Goal: Transaction & Acquisition: Subscribe to service/newsletter

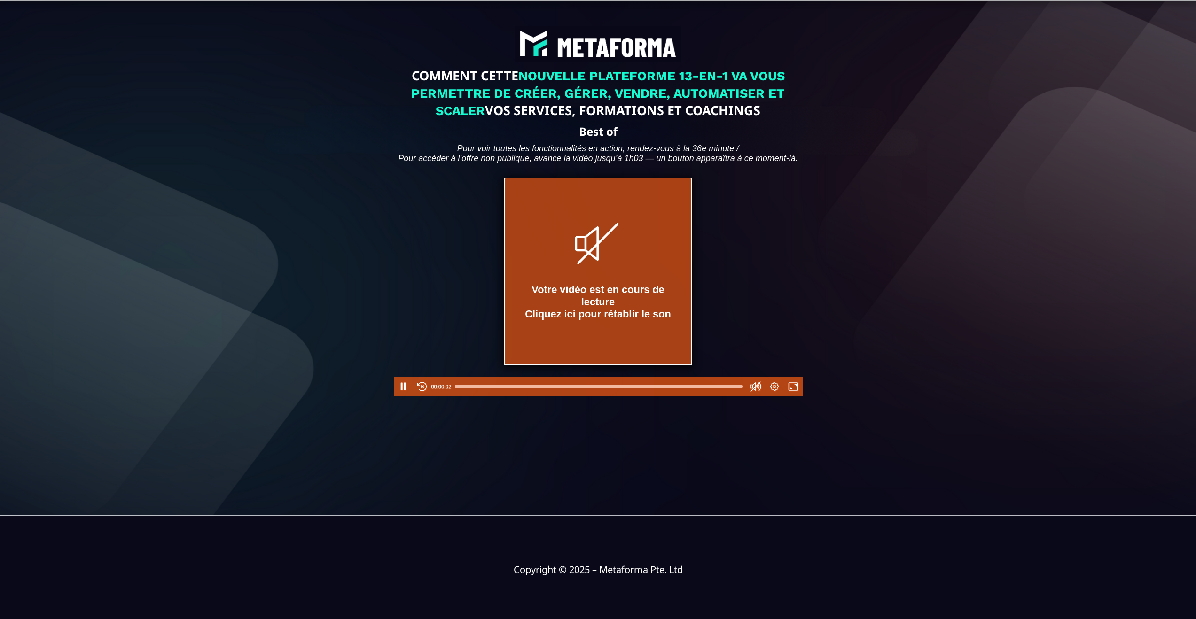
click at [593, 287] on div "Votre vidéo est en cours de lecture Cliquez ici pour rétablir le son" at bounding box center [598, 272] width 186 height 186
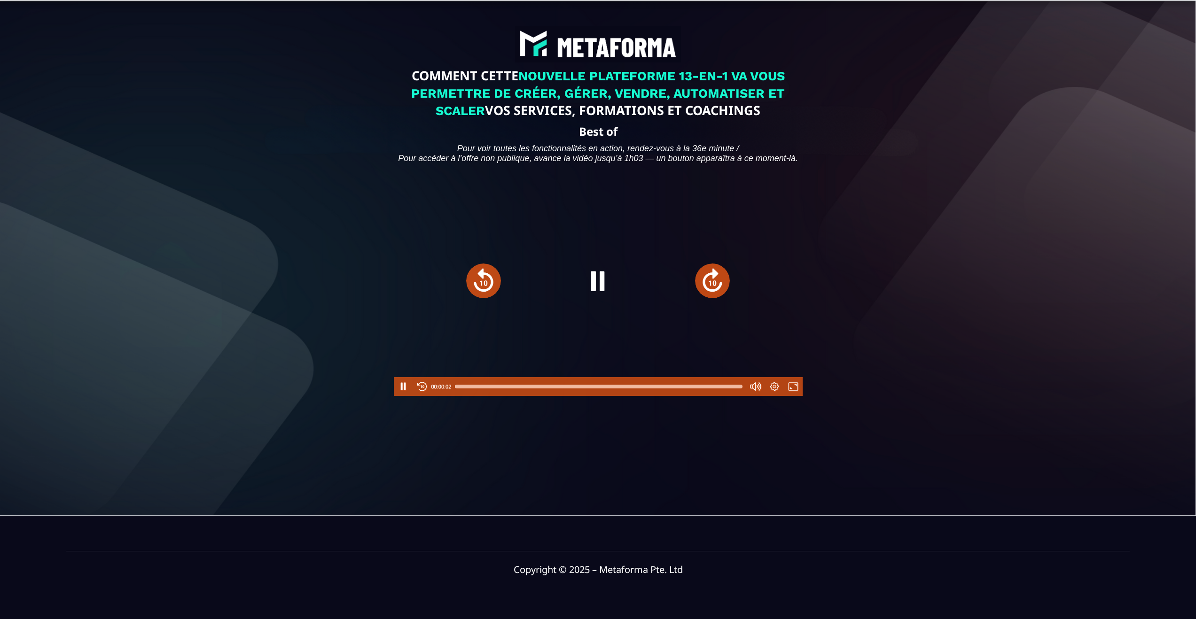
type input "******"
click at [661, 394] on div at bounding box center [598, 386] width 287 height 15
type input "****"
drag, startPoint x: 756, startPoint y: 362, endPoint x: 755, endPoint y: 385, distance: 23.5
click at [755, 370] on div at bounding box center [755, 352] width 11 height 37
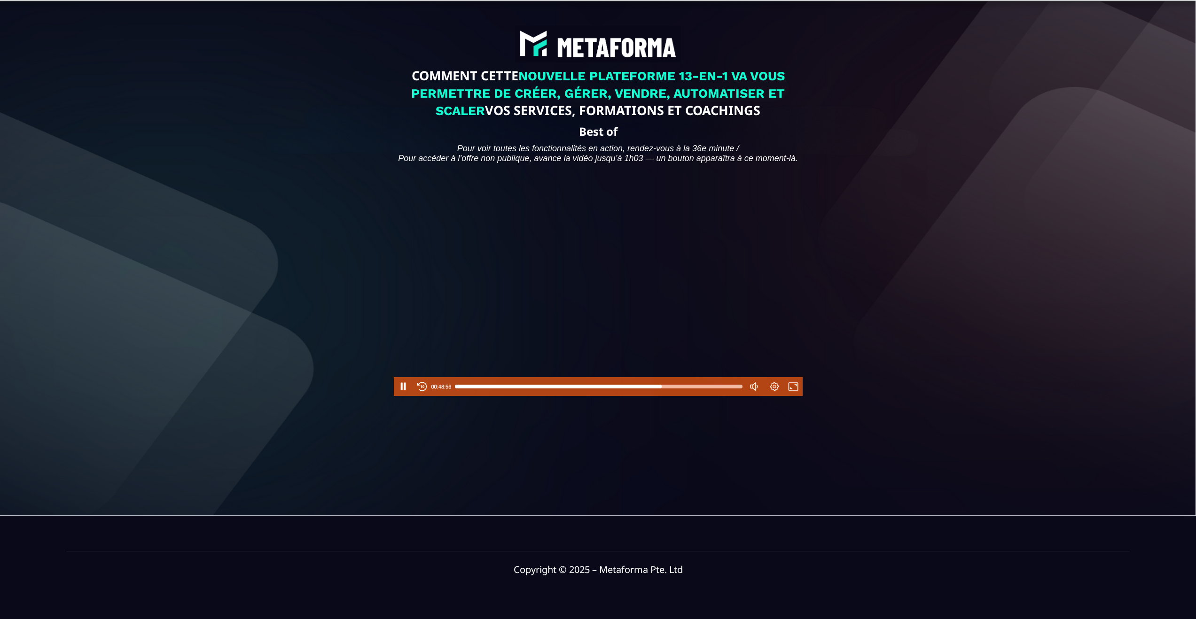
scroll to position [2, 0]
click at [400, 396] on button "Pause" at bounding box center [403, 386] width 19 height 19
click at [678, 394] on div at bounding box center [598, 386] width 287 height 15
drag, startPoint x: 683, startPoint y: 402, endPoint x: 693, endPoint y: 402, distance: 10.3
click at [691, 394] on div at bounding box center [598, 386] width 287 height 15
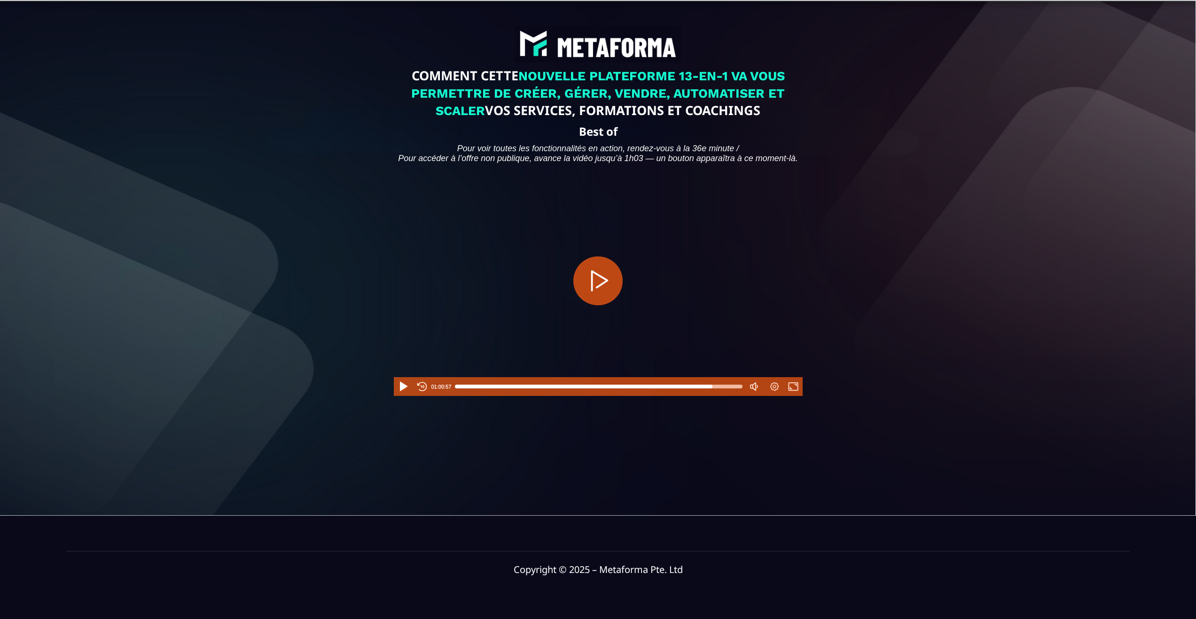
drag, startPoint x: 693, startPoint y: 402, endPoint x: 712, endPoint y: 401, distance: 19.3
click at [712, 390] on div at bounding box center [712, 387] width 8 height 8
click at [403, 396] on button "Play" at bounding box center [403, 386] width 19 height 19
type input "******"
click at [715, 390] on div at bounding box center [712, 387] width 8 height 8
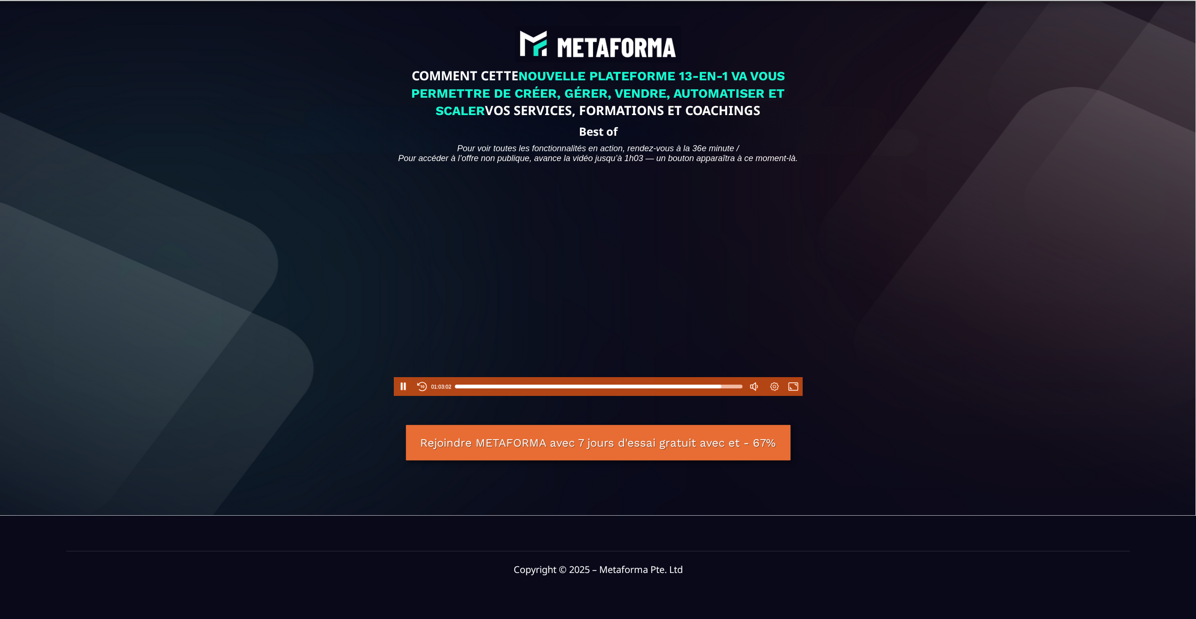
click at [637, 455] on link "Rejoindre METAFORMA avec 7 jours d'essai gratuit avec et - 67%" at bounding box center [597, 443] width 385 height 36
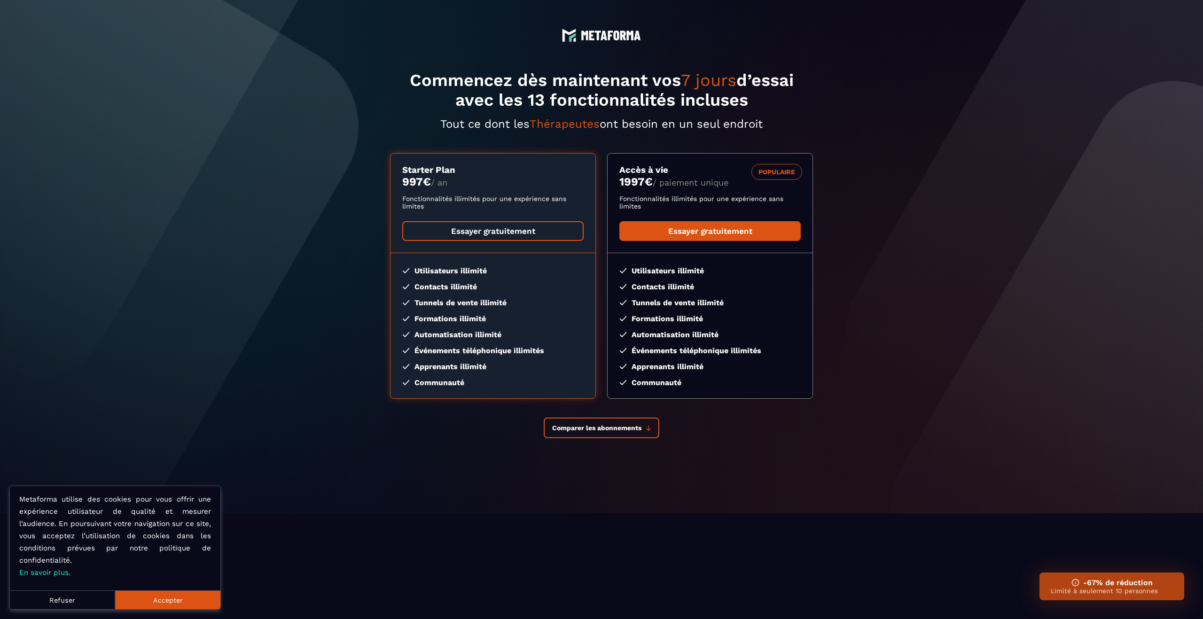
click at [558, 233] on link "Essayer gratuitement" at bounding box center [492, 231] width 181 height 20
